Goal: Book appointment/travel/reservation

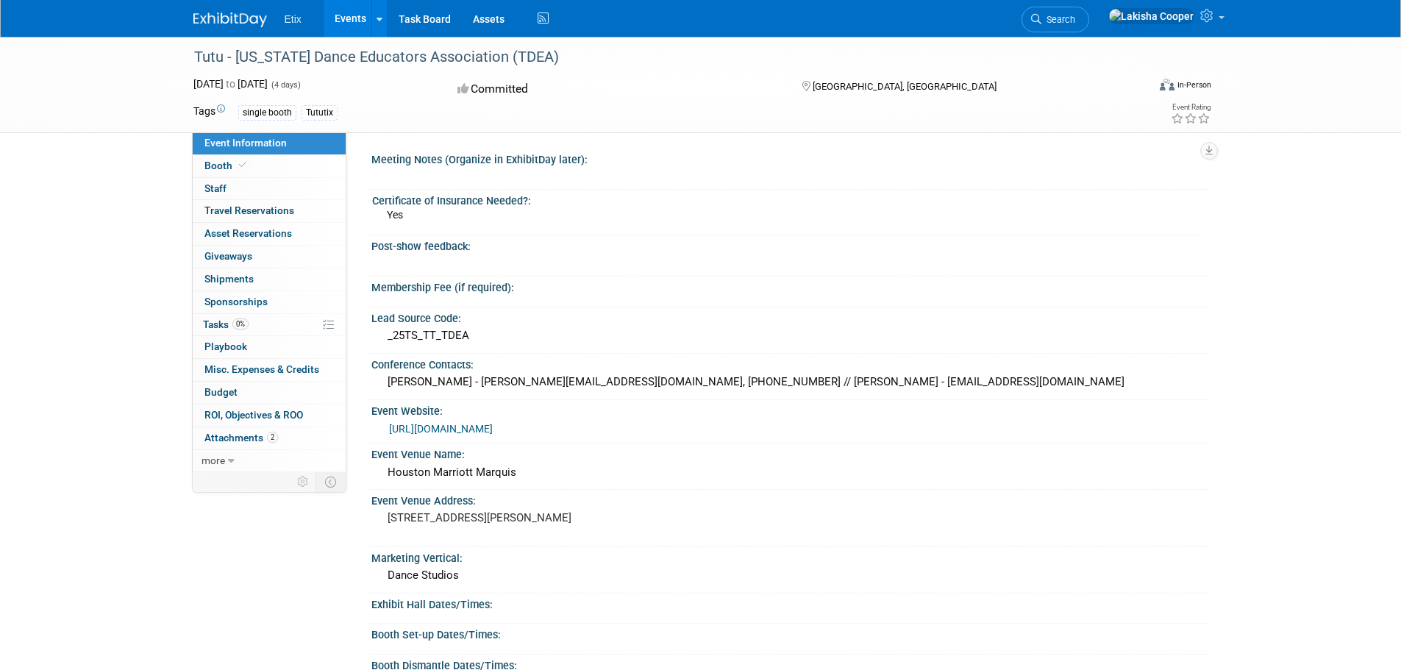
click at [362, 11] on link "Events" at bounding box center [350, 18] width 54 height 37
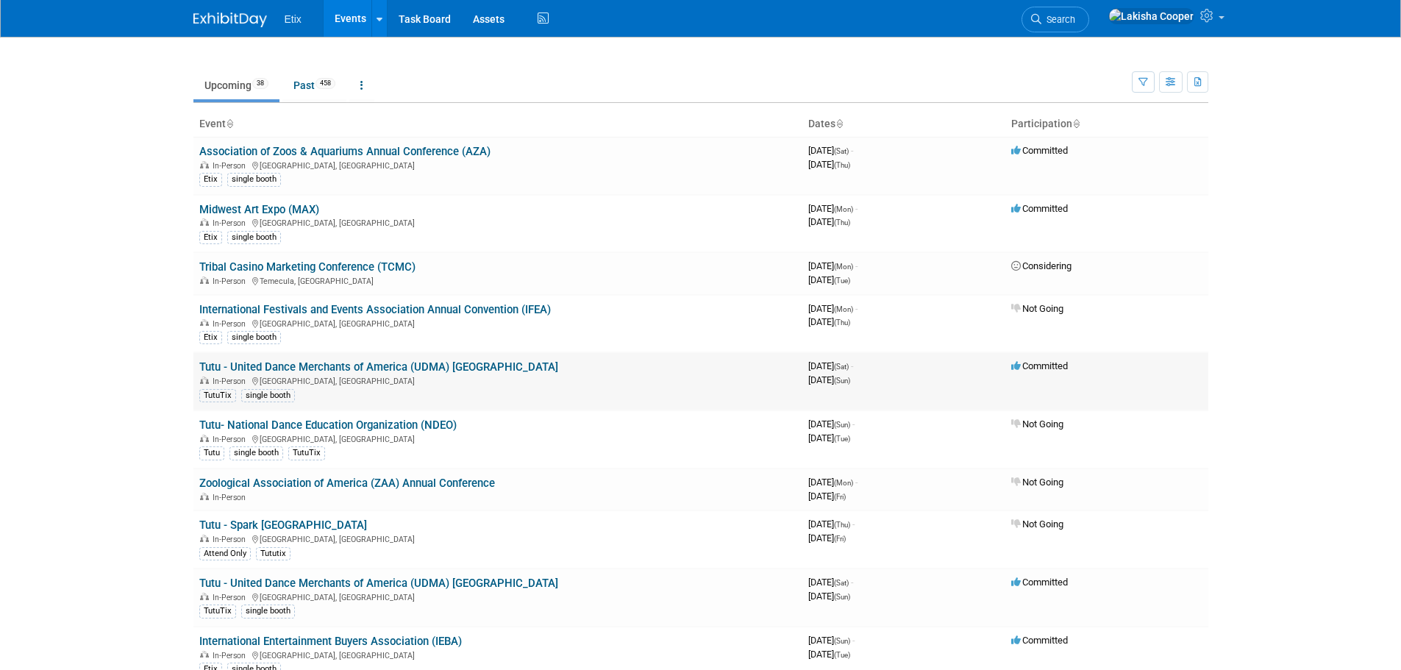
click at [464, 363] on link "Tutu - United Dance Merchants of America (UDMA) [GEOGRAPHIC_DATA]" at bounding box center [378, 366] width 359 height 13
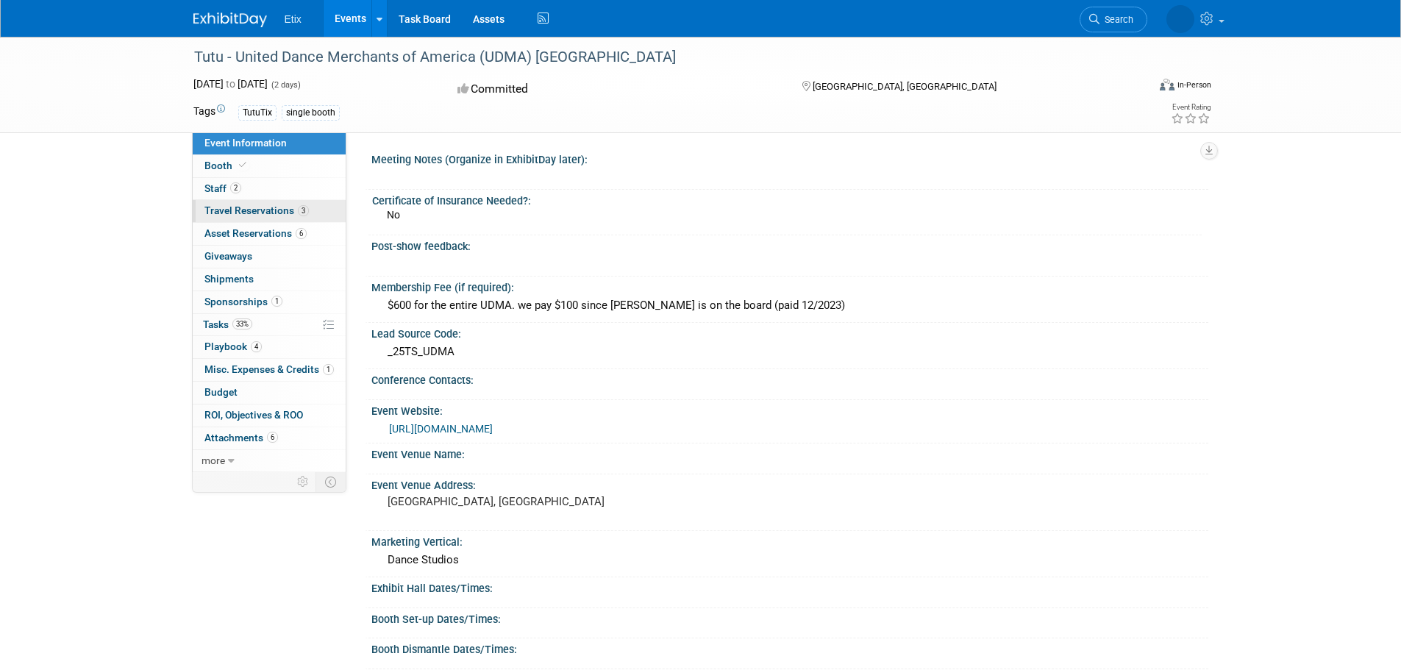
click at [278, 209] on span "Travel Reservations 3" at bounding box center [256, 210] width 104 height 12
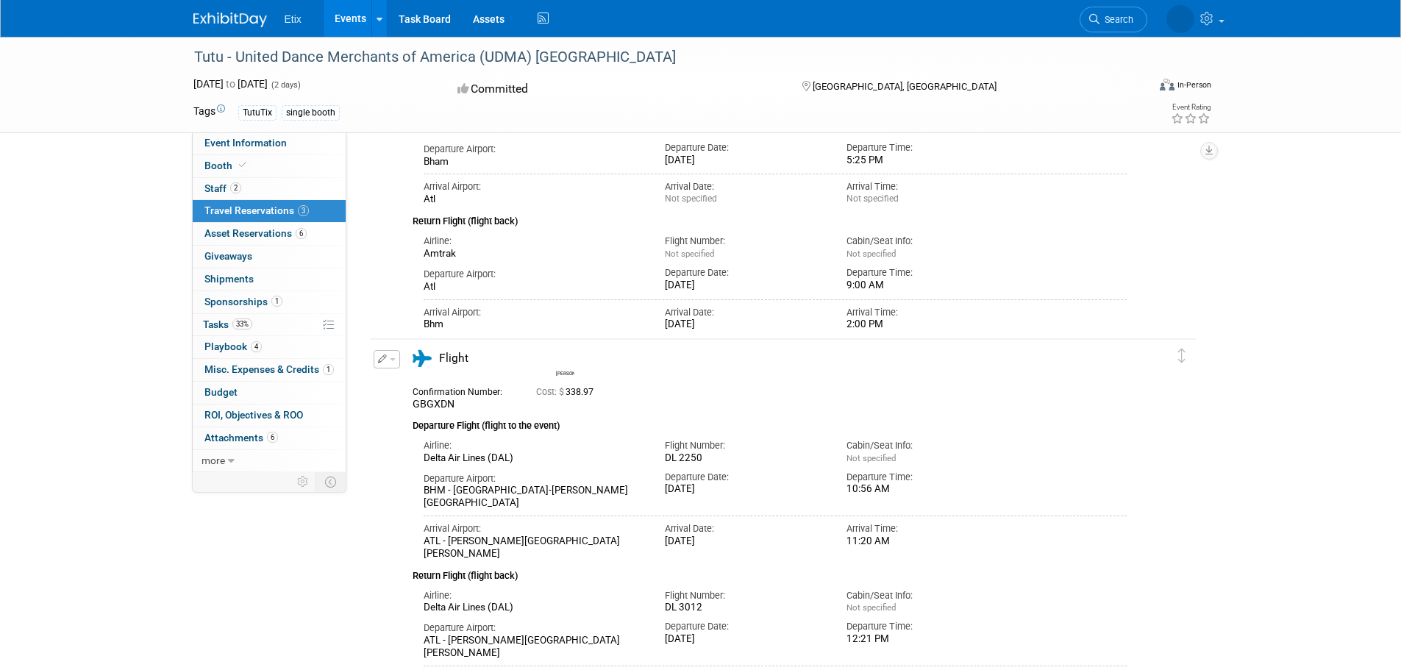
scroll to position [379, 0]
